Goal: Transaction & Acquisition: Subscribe to service/newsletter

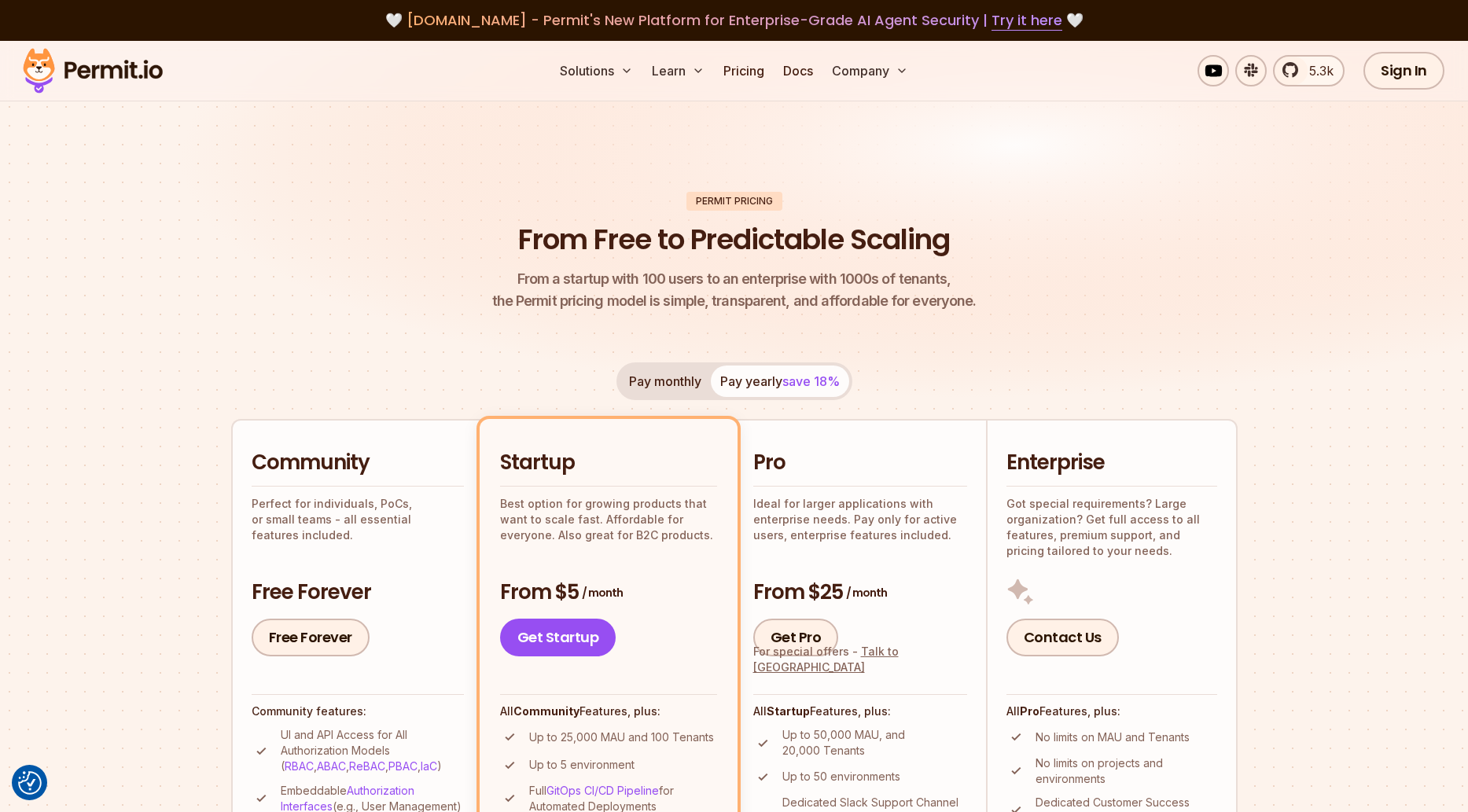
scroll to position [272, 0]
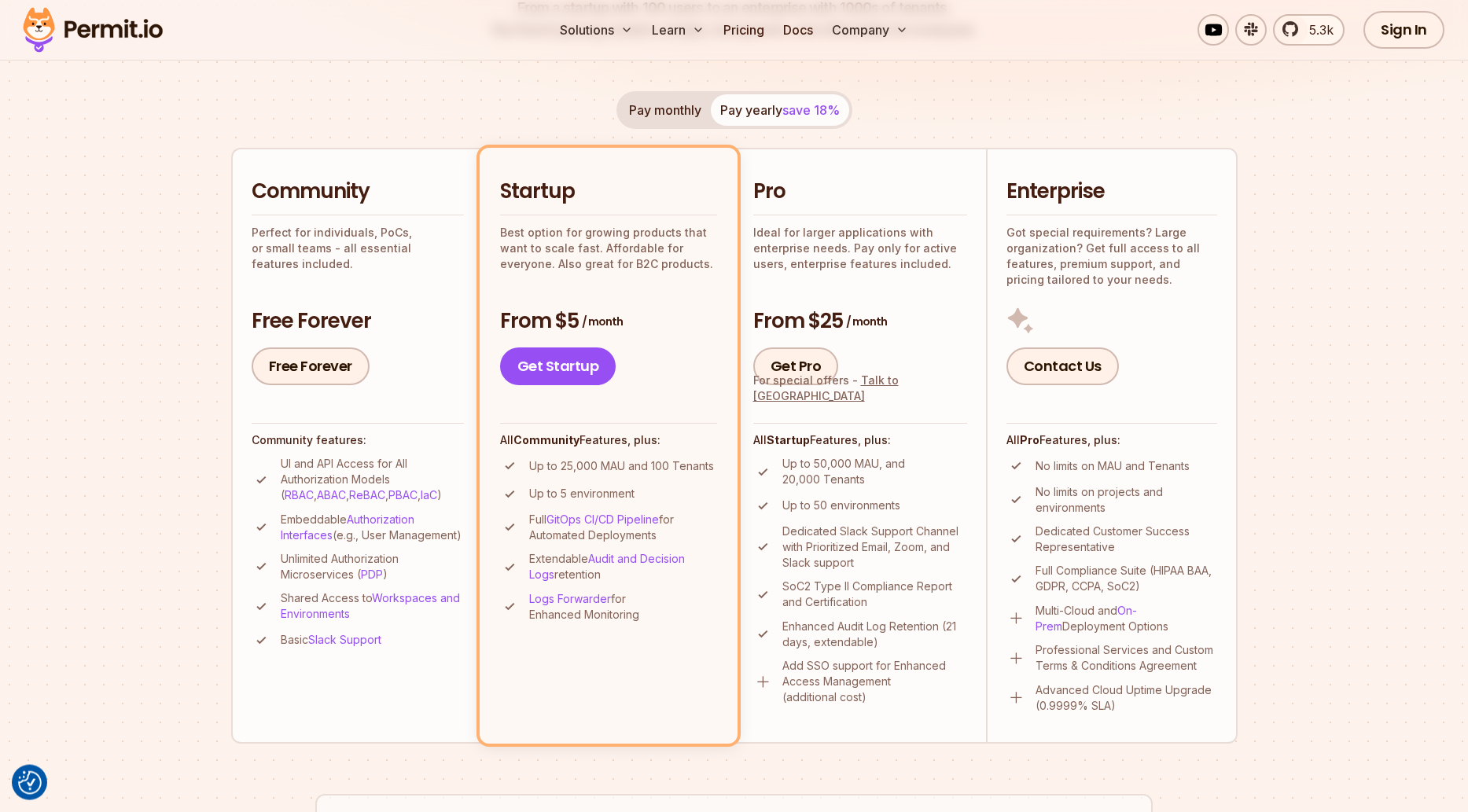
click at [380, 201] on h2 "Community" at bounding box center [357, 192] width 212 height 28
click at [684, 100] on button "Pay monthly" at bounding box center [665, 110] width 91 height 32
click at [1136, 126] on div "Pay monthly Pay yearly save 18% Community Perfect for individuals, PoCs, or sma…" at bounding box center [734, 417] width 1007 height 652
click at [772, 119] on button "Pay yearly save 18%" at bounding box center [780, 110] width 139 height 32
click at [655, 108] on button "Pay monthly" at bounding box center [665, 110] width 91 height 32
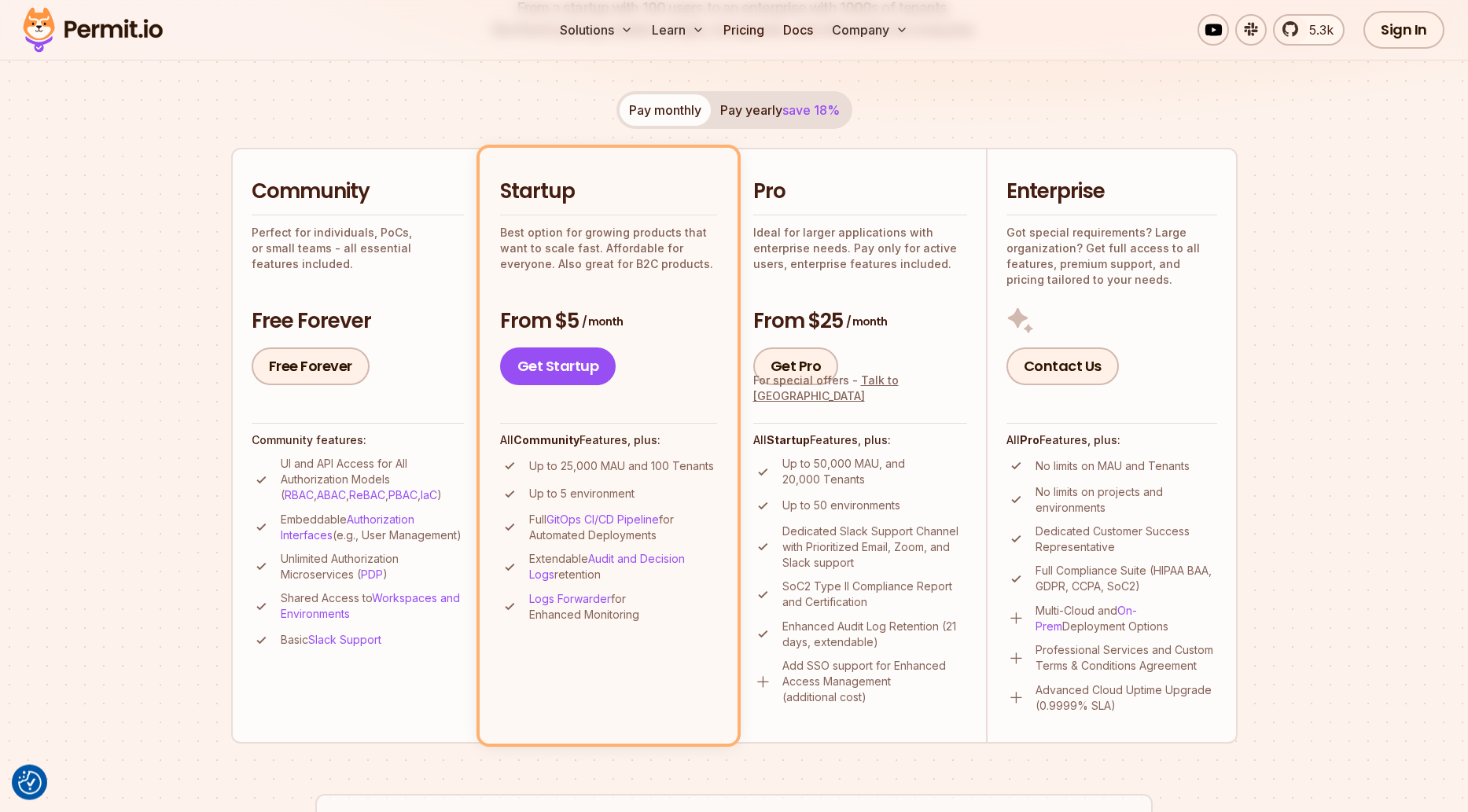
click at [728, 118] on button "Pay yearly save 18%" at bounding box center [780, 110] width 139 height 32
click at [645, 107] on button "Pay monthly" at bounding box center [665, 110] width 91 height 32
click at [896, 89] on div "Permit Pricing From Free to Predictable Scaling From a startup with 100 users t…" at bounding box center [734, 664] width 1007 height 1487
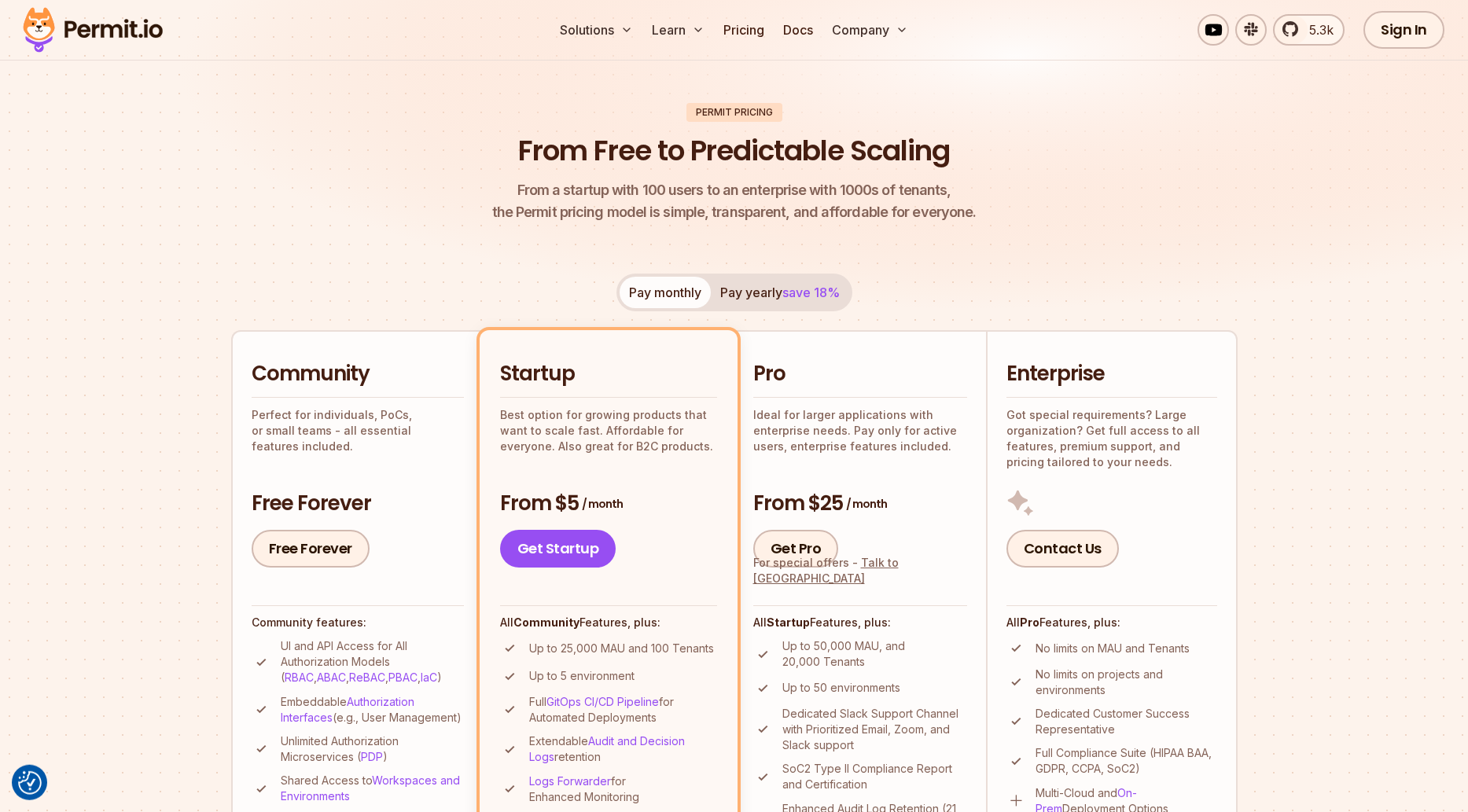
scroll to position [0, 0]
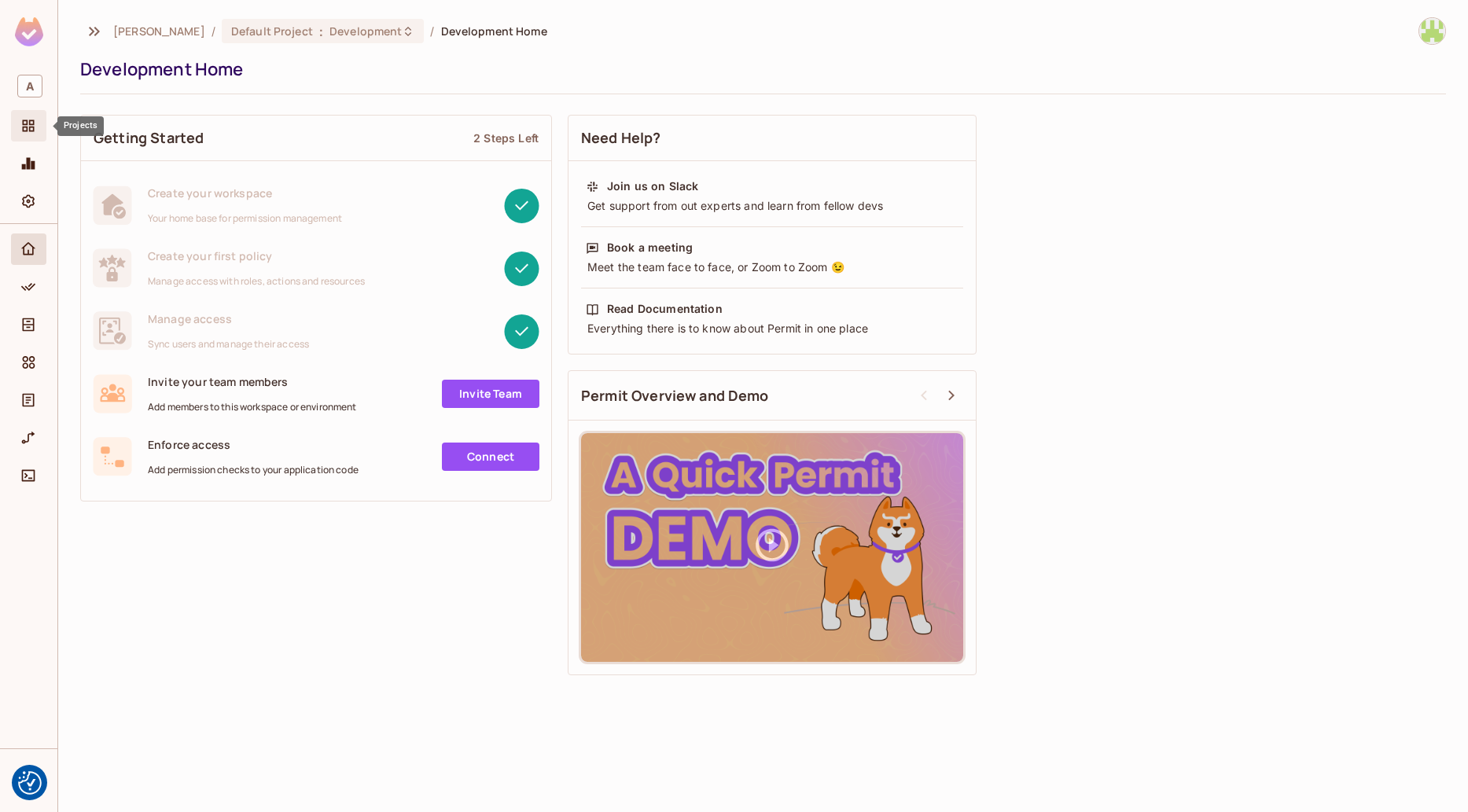
click at [33, 140] on div "Projects" at bounding box center [29, 126] width 35 height 32
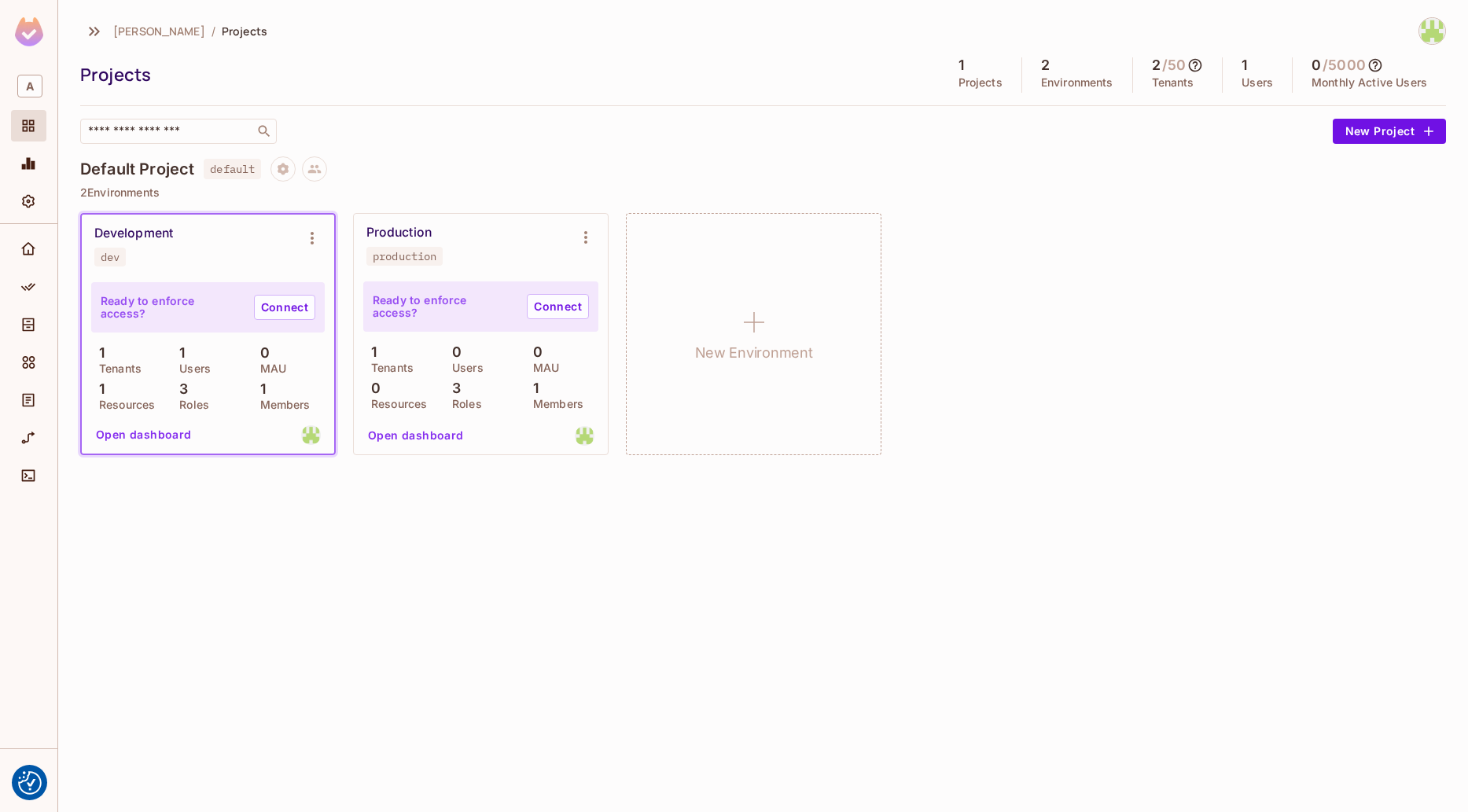
click at [1379, 70] on icon at bounding box center [1375, 65] width 16 height 16
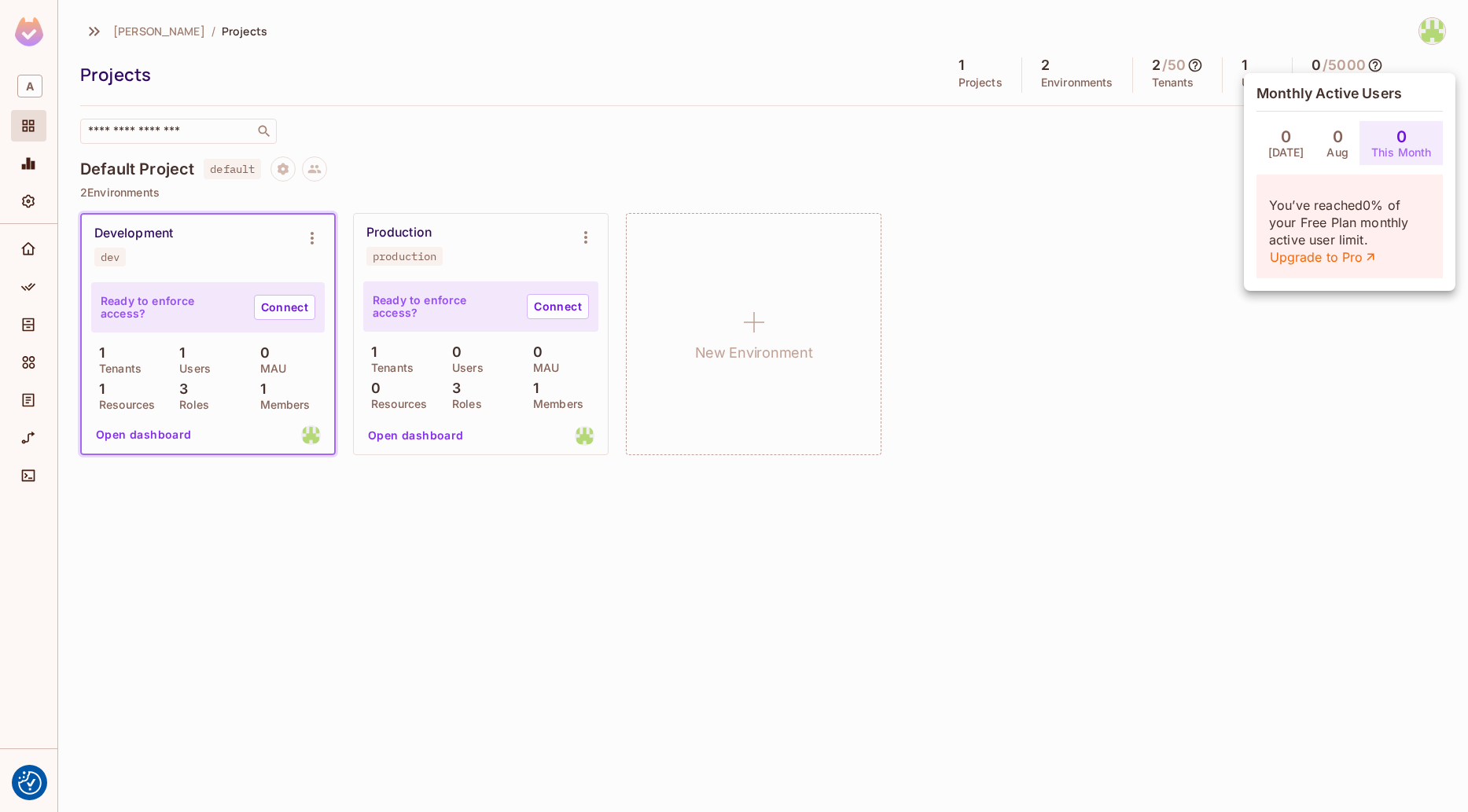
click at [1379, 73] on div at bounding box center [734, 406] width 1468 height 812
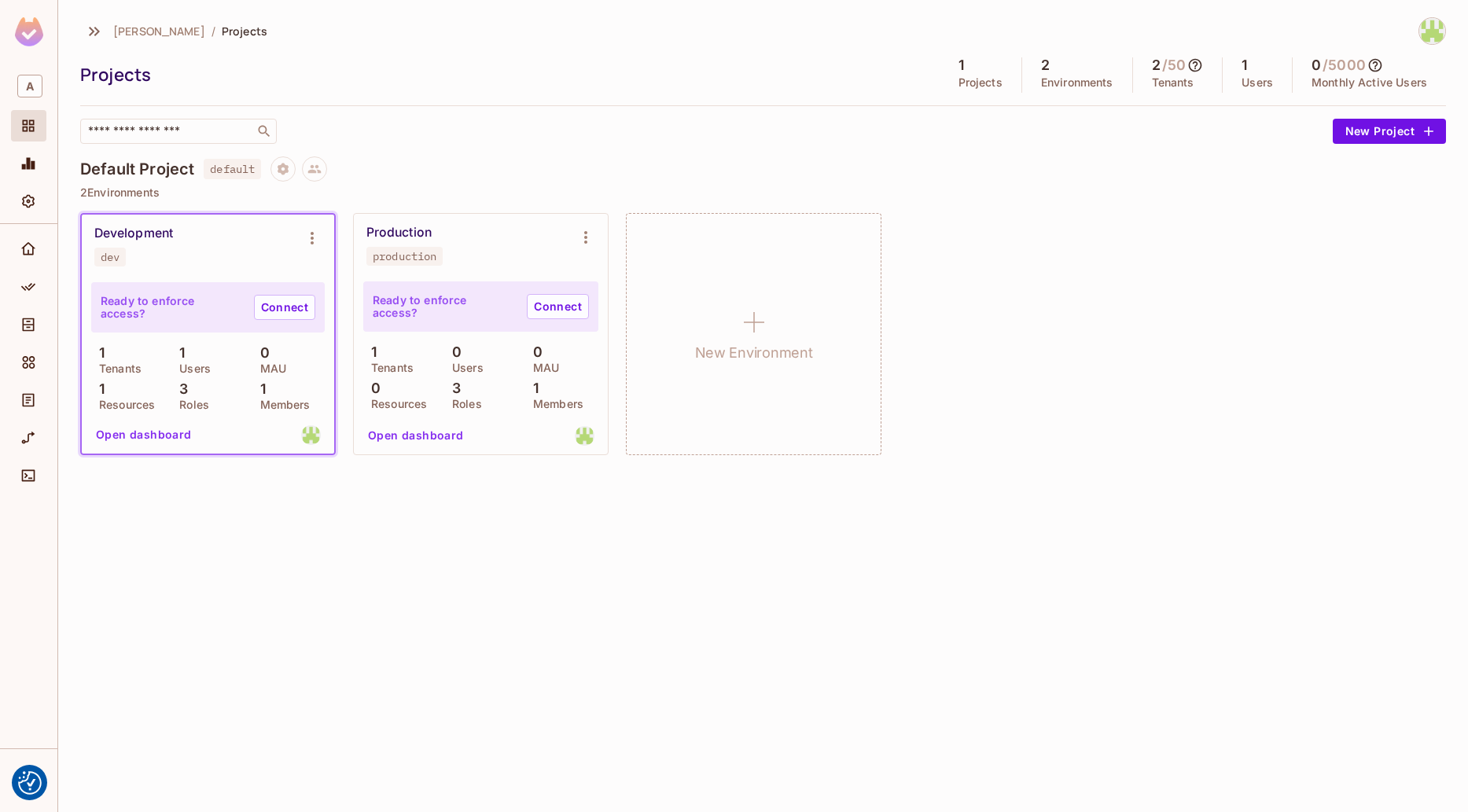
click at [1274, 199] on div "Default Project default 2 Environments Development dev Ready to enforce access?…" at bounding box center [763, 314] width 1366 height 316
